Goal: Information Seeking & Learning: Learn about a topic

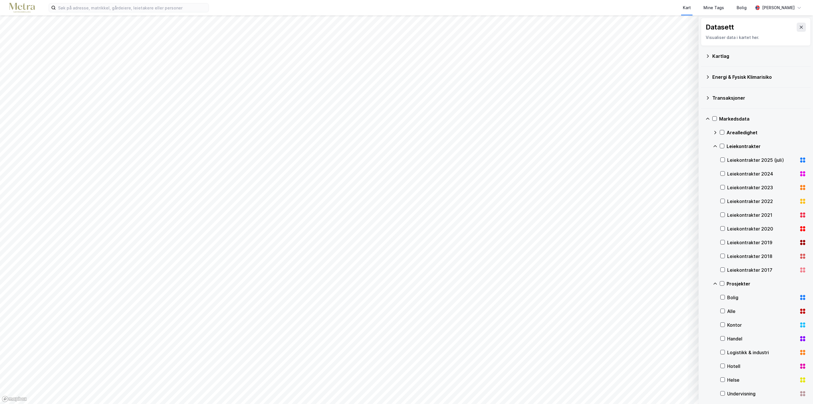
scroll to position [30, 0]
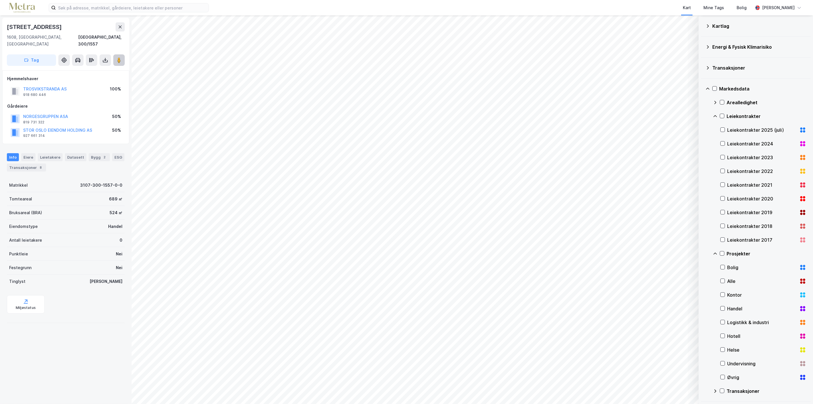
click at [118, 57] on image at bounding box center [118, 60] width 3 height 6
click at [406, 7] on div "Kart Mine Tags Bolig" at bounding box center [494, 7] width 517 height 15
